Goal: Information Seeking & Learning: Learn about a topic

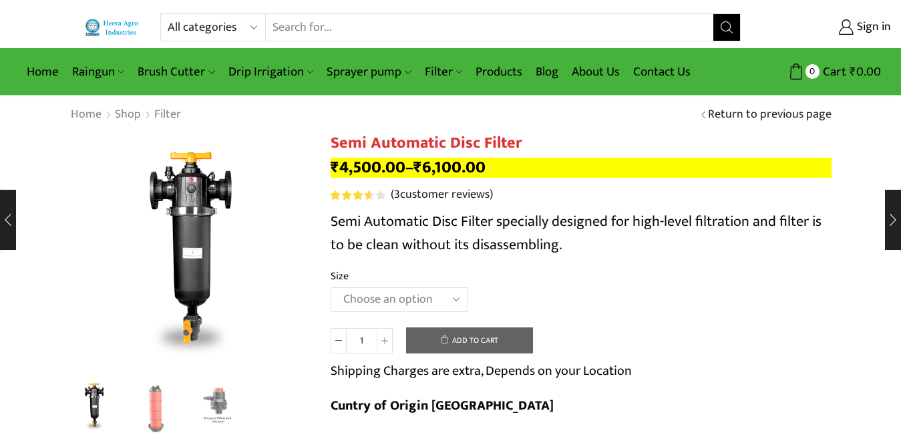
click at [184, 23] on select "All categories Accessories Air Release Valve Brush Cutter Domestic Use Drip Irr…" at bounding box center [217, 27] width 98 height 27
select select "accessories"
click at [168, 14] on select "All categories Accessories Air Release Valve Brush Cutter Domestic Use Drip Irr…" at bounding box center [217, 27] width 98 height 27
click at [717, 22] on button "Search" at bounding box center [726, 27] width 27 height 27
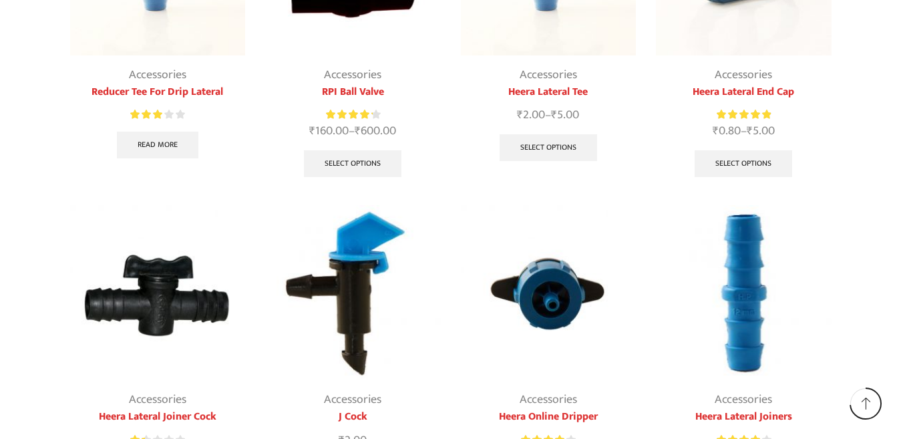
scroll to position [668, 0]
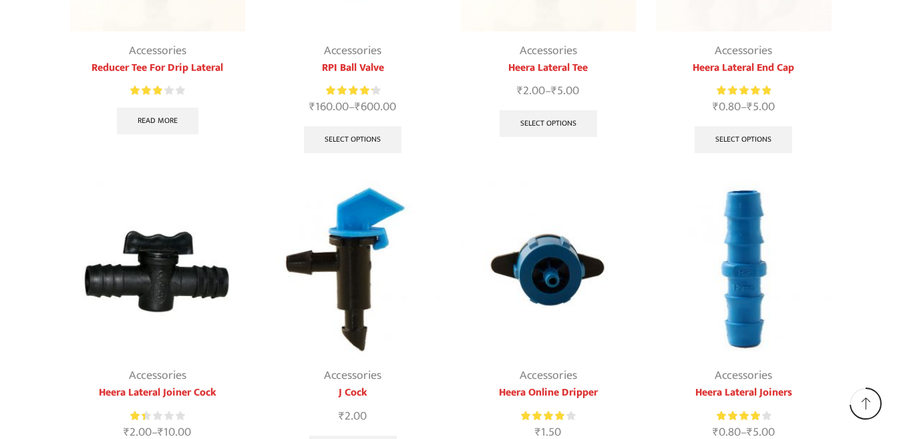
click at [729, 288] on img at bounding box center [744, 269] width 176 height 176
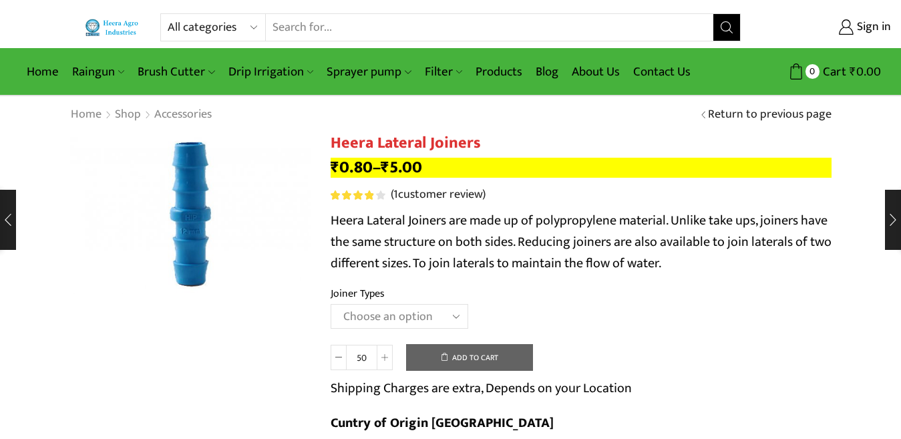
click at [231, 27] on select "All categories Accessories Air Release Valve Brush Cutter Domestic Use Drip Irr…" at bounding box center [217, 27] width 98 height 27
select select "accessories"
click at [168, 14] on select "All categories Accessories Air Release Valve Brush Cutter Domestic Use Drip Irr…" at bounding box center [217, 27] width 98 height 27
drag, startPoint x: 725, startPoint y: 29, endPoint x: 719, endPoint y: 32, distance: 6.9
click at [725, 29] on icon "Search button" at bounding box center [727, 27] width 12 height 12
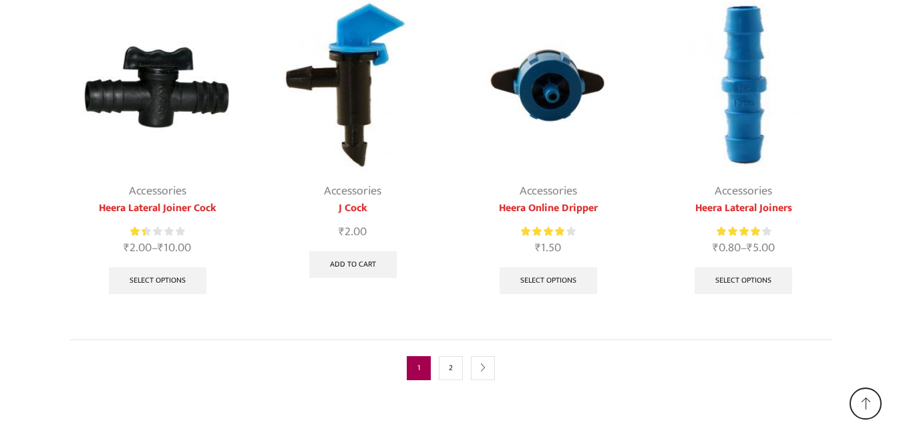
scroll to position [914, 0]
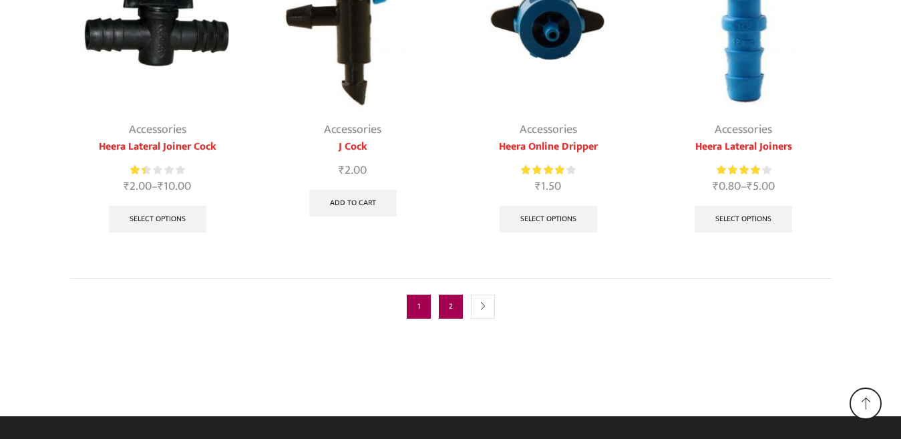
click at [447, 300] on link "2" at bounding box center [451, 307] width 24 height 24
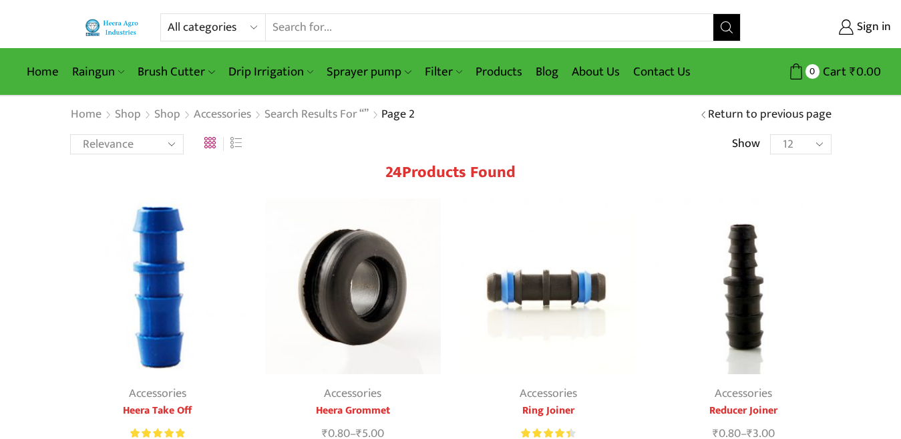
click at [147, 317] on img at bounding box center [158, 286] width 176 height 176
